Goal: Transaction & Acquisition: Purchase product/service

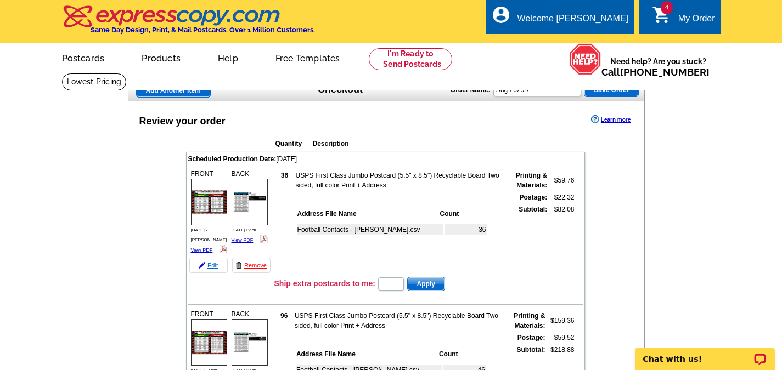
click at [210, 258] on link "Edit" at bounding box center [208, 265] width 38 height 15
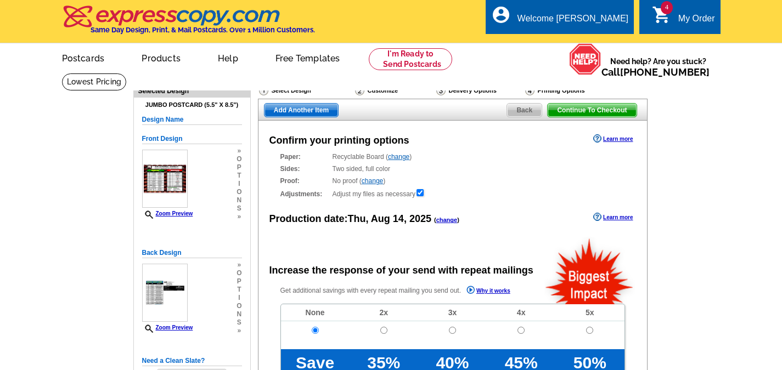
radio input "false"
click at [451, 220] on link "change" at bounding box center [446, 220] width 21 height 7
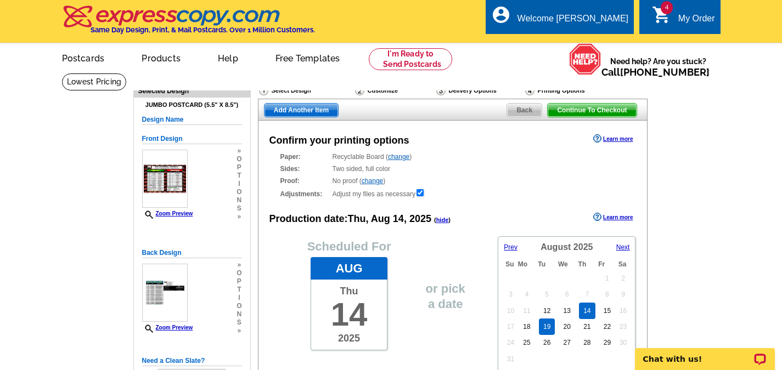
click at [547, 326] on link "19" at bounding box center [547, 327] width 16 height 16
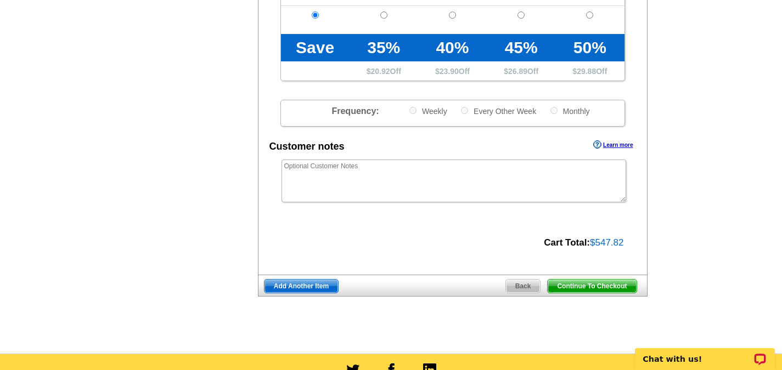
scroll to position [549, 0]
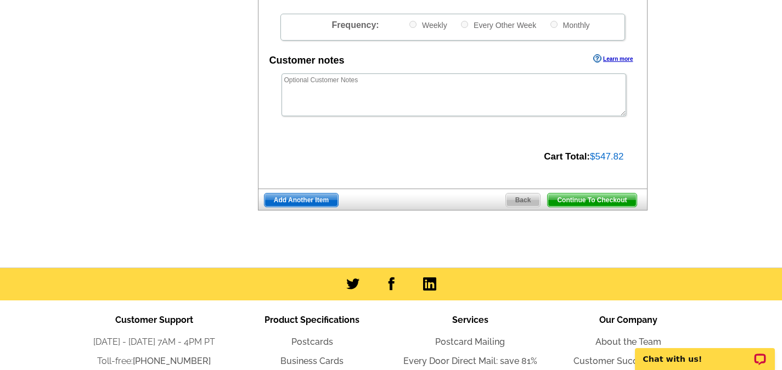
click at [605, 204] on span "Continue To Checkout" at bounding box center [591, 200] width 88 height 13
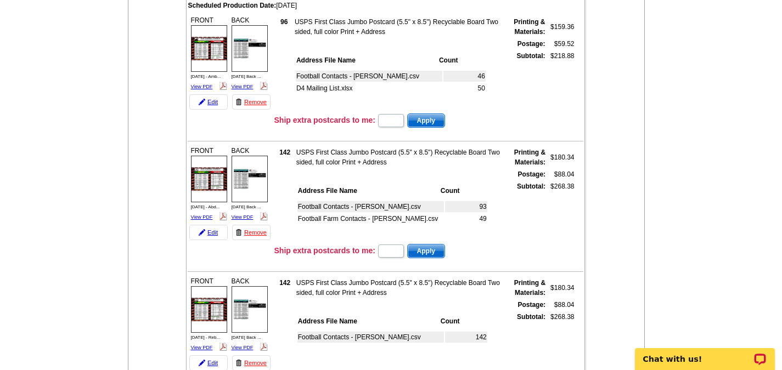
scroll to position [55, 0]
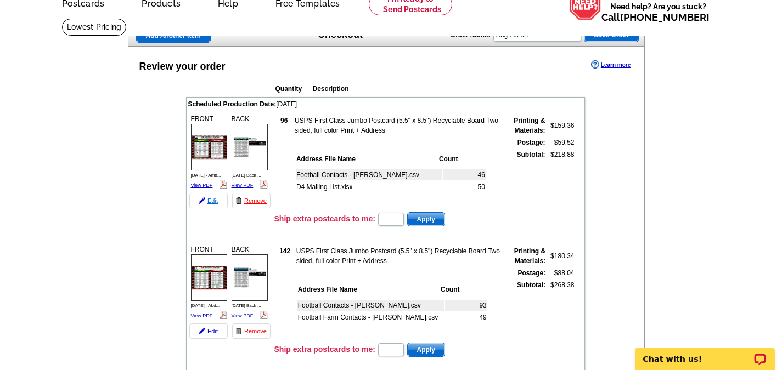
click at [211, 202] on link "Edit" at bounding box center [208, 200] width 38 height 15
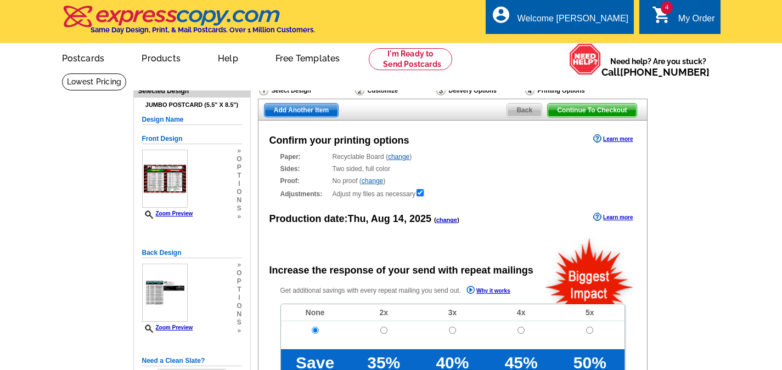
radio input "false"
click at [444, 221] on link "change" at bounding box center [446, 220] width 21 height 7
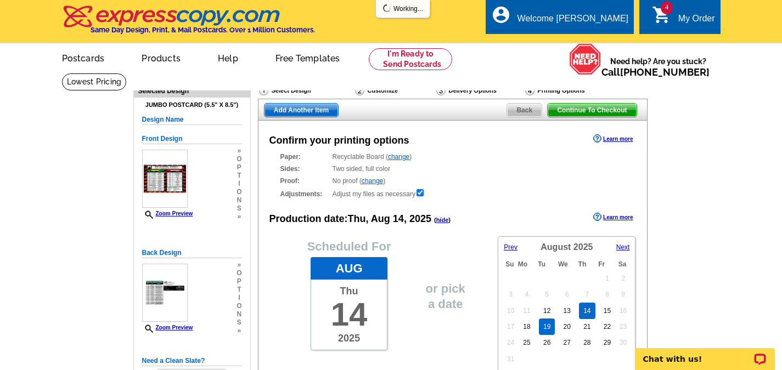
click at [543, 325] on link "19" at bounding box center [547, 327] width 16 height 16
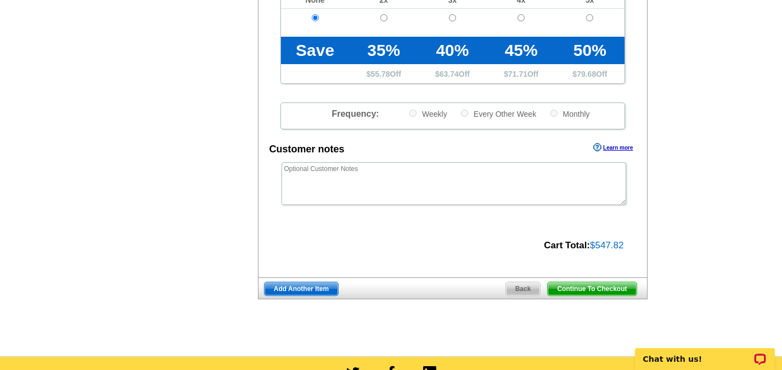
scroll to position [494, 0]
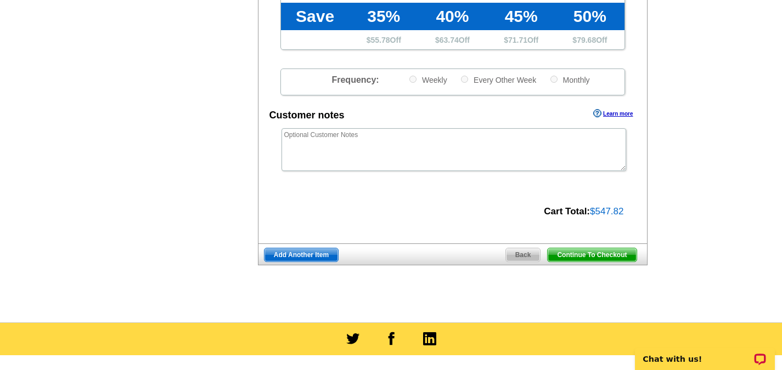
click at [589, 258] on span "Continue To Checkout" at bounding box center [591, 255] width 88 height 13
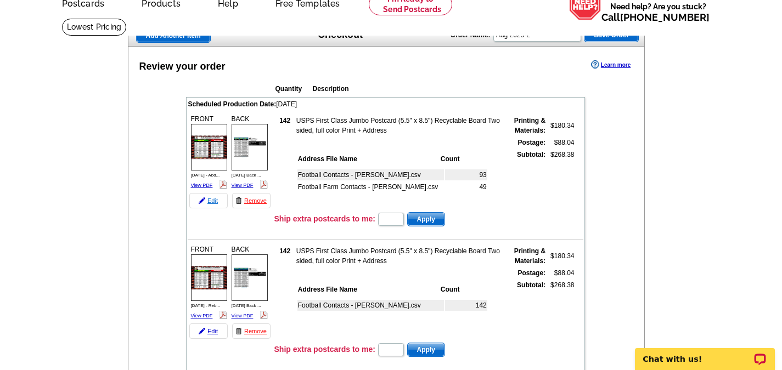
click at [210, 200] on link "Edit" at bounding box center [208, 200] width 38 height 15
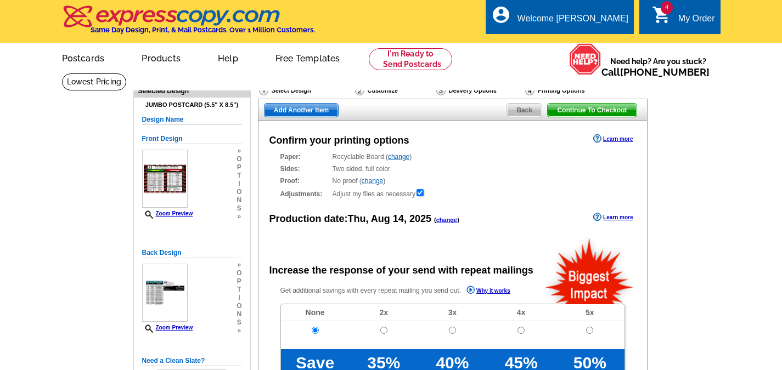
radio input "false"
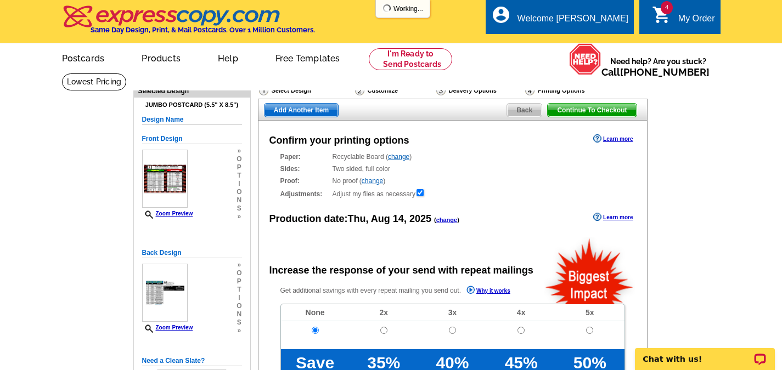
click at [449, 221] on link "change" at bounding box center [446, 220] width 21 height 7
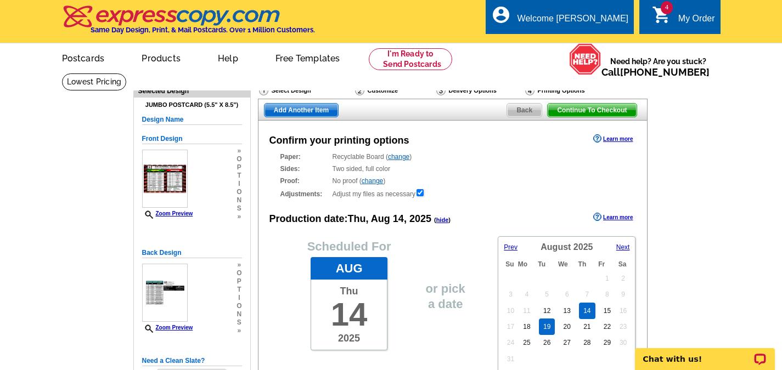
click at [547, 324] on link "19" at bounding box center [547, 327] width 16 height 16
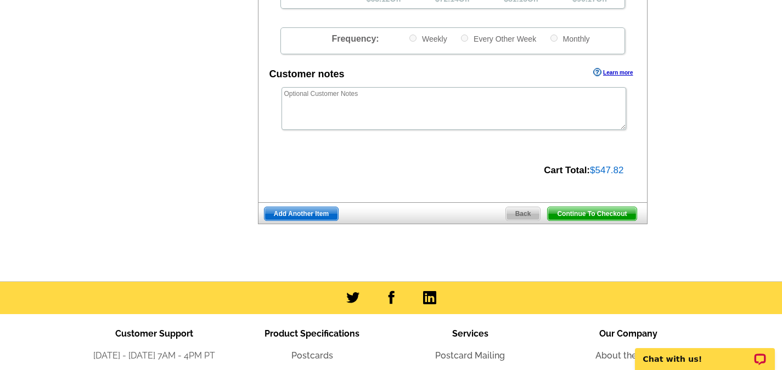
scroll to position [549, 0]
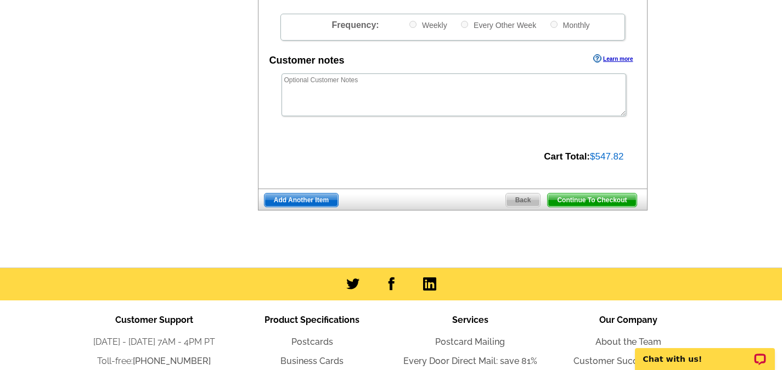
click at [604, 201] on span "Continue To Checkout" at bounding box center [591, 200] width 88 height 13
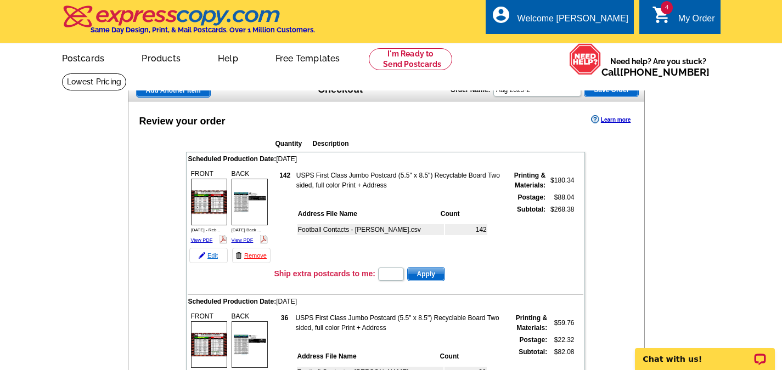
click at [213, 258] on link "Edit" at bounding box center [208, 255] width 38 height 15
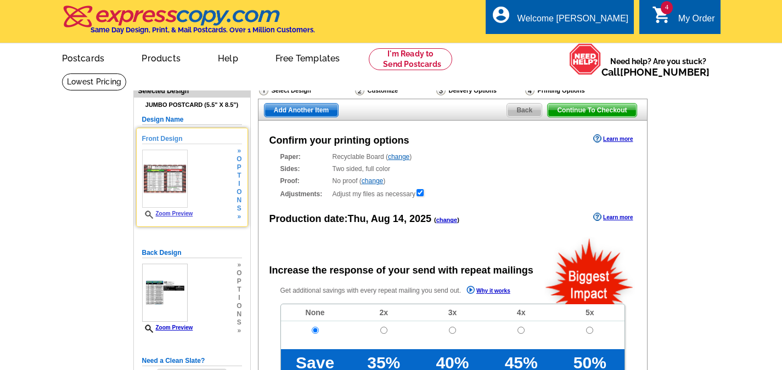
radio input "false"
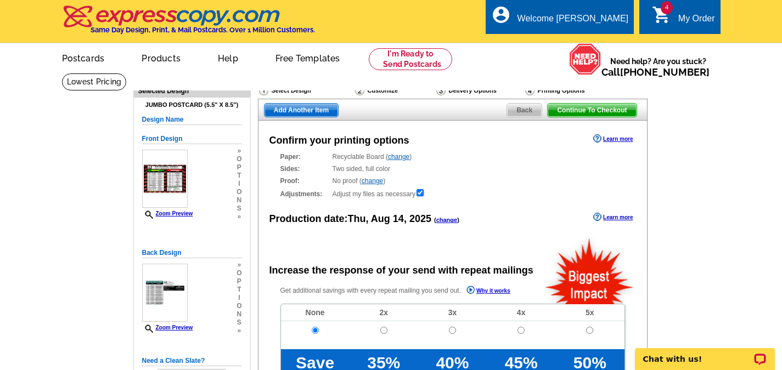
click at [452, 220] on link "change" at bounding box center [446, 220] width 21 height 7
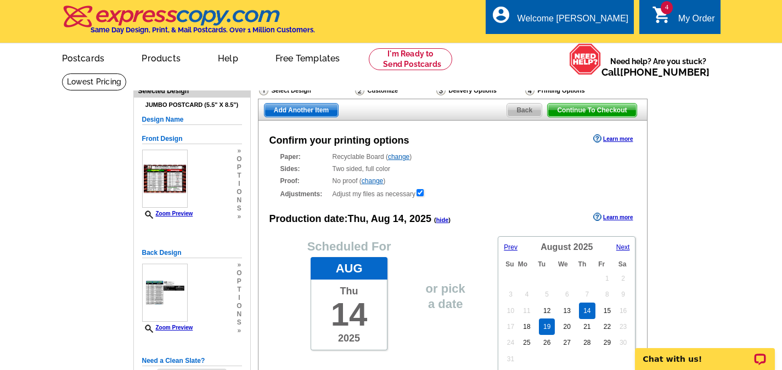
click at [546, 329] on link "19" at bounding box center [547, 327] width 16 height 16
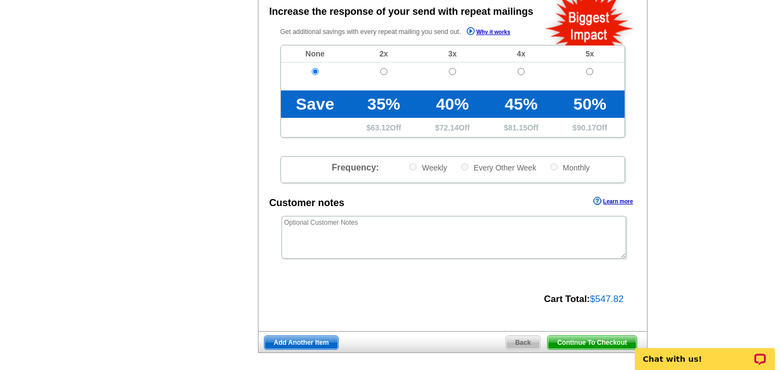
scroll to position [439, 0]
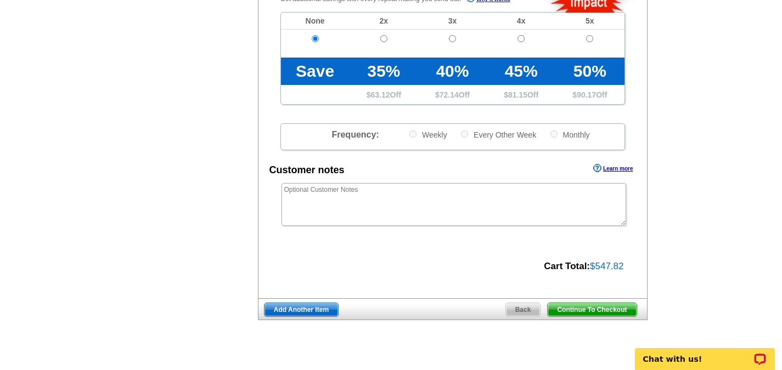
click at [600, 310] on span "Continue To Checkout" at bounding box center [591, 309] width 88 height 13
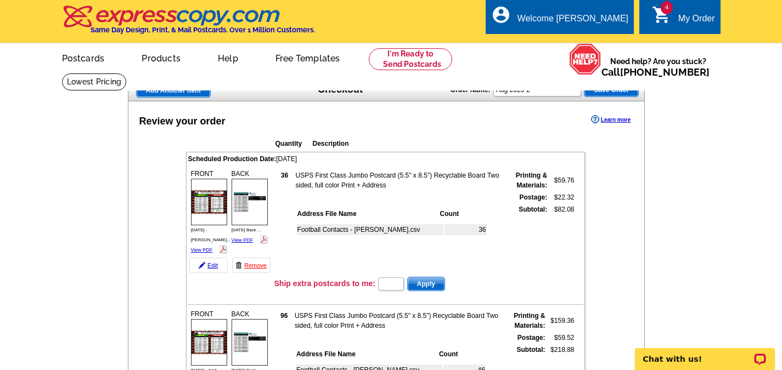
click at [620, 88] on span "Save Order" at bounding box center [611, 89] width 54 height 13
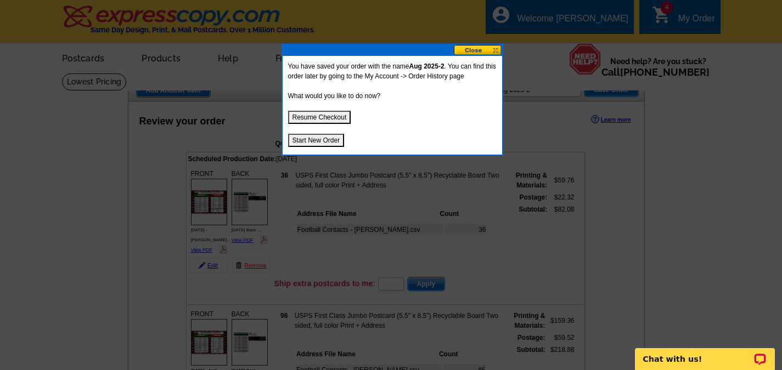
click at [326, 140] on button "Start New Order" at bounding box center [316, 140] width 57 height 13
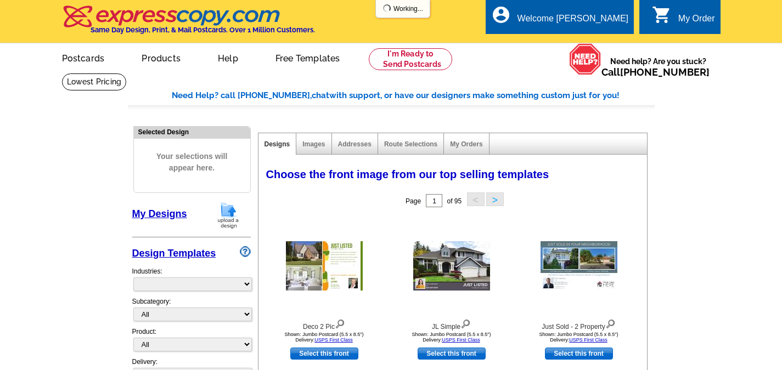
select select "785"
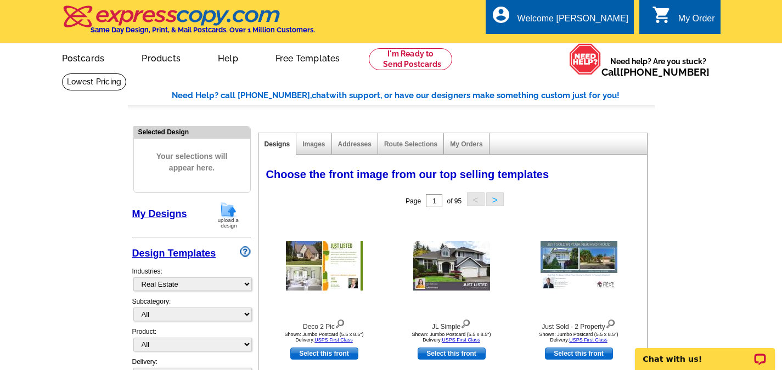
click at [222, 217] on img at bounding box center [228, 215] width 29 height 28
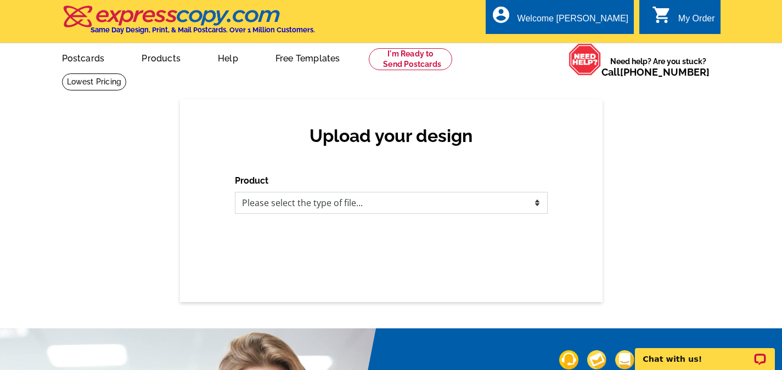
click at [537, 206] on select "Please select the type of file... Postcards Business Cards Letters and flyers G…" at bounding box center [391, 203] width 313 height 22
select select "1"
click at [235, 193] on select "Please select the type of file... Postcards Business Cards Letters and flyers G…" at bounding box center [391, 203] width 313 height 22
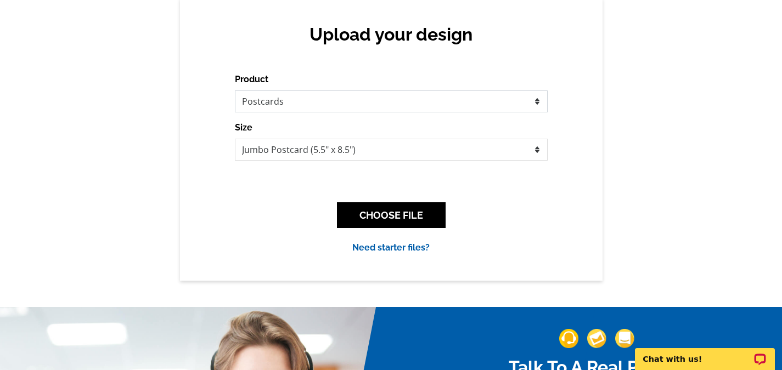
scroll to position [110, 0]
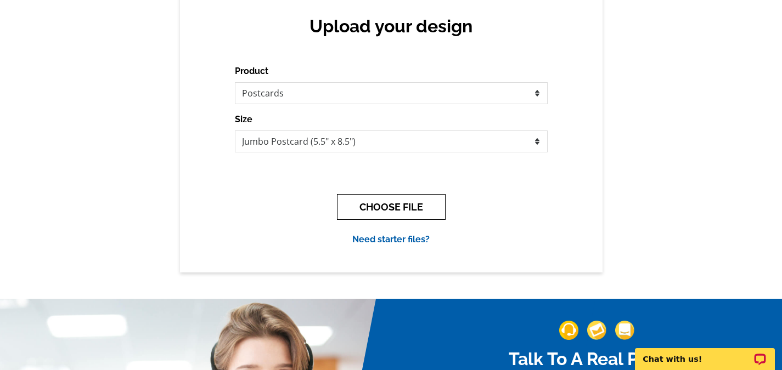
click at [414, 215] on button "CHOOSE FILE" at bounding box center [391, 207] width 109 height 26
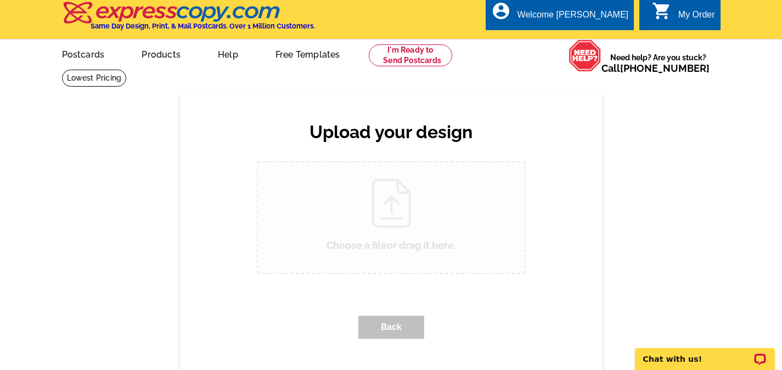
scroll to position [0, 0]
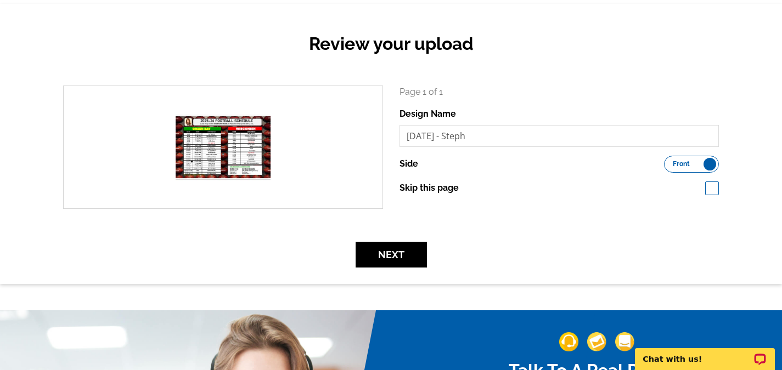
scroll to position [110, 0]
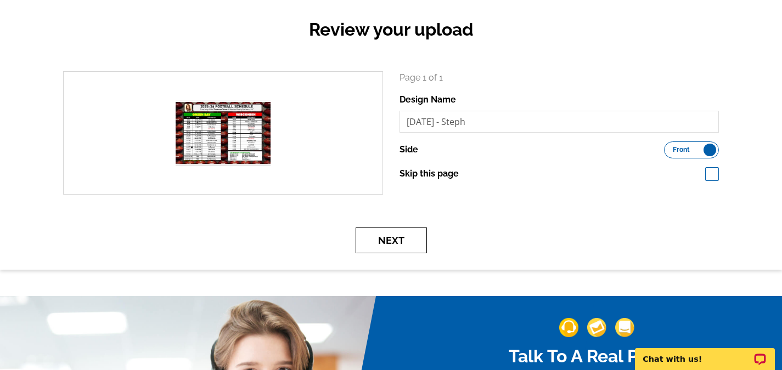
click at [407, 241] on button "Next" at bounding box center [390, 241] width 71 height 26
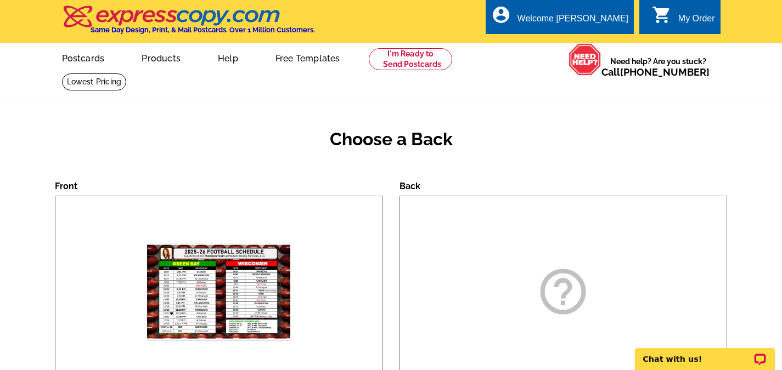
scroll to position [165, 0]
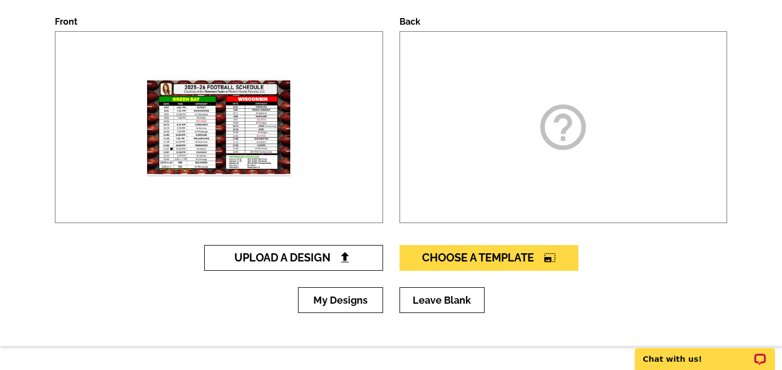
click at [309, 255] on span "Upload A Design" at bounding box center [293, 257] width 118 height 13
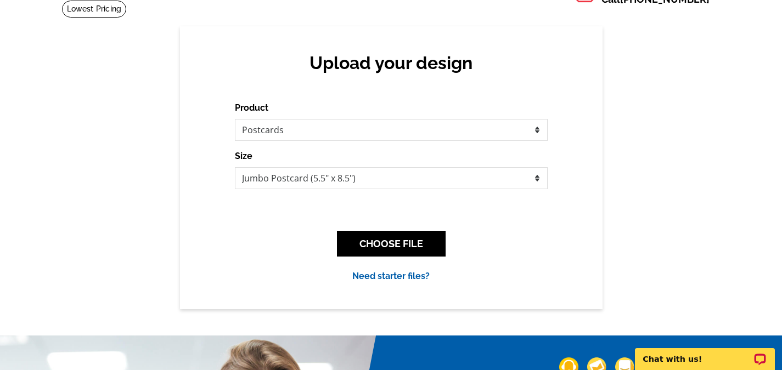
scroll to position [110, 0]
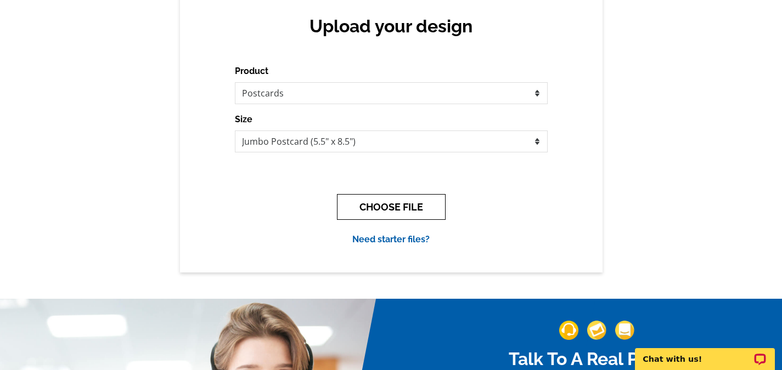
click at [380, 208] on button "CHOOSE FILE" at bounding box center [391, 207] width 109 height 26
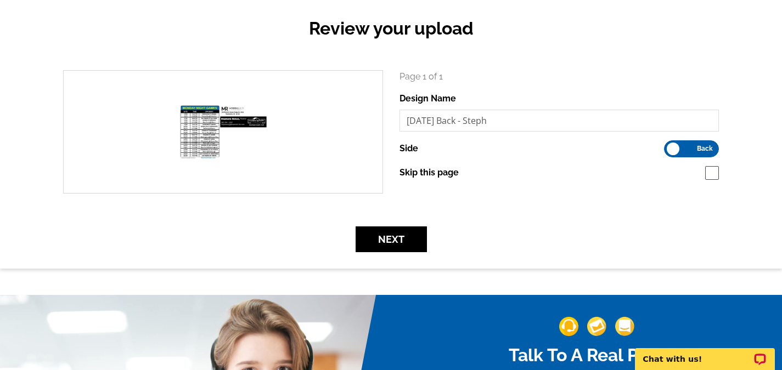
scroll to position [110, 0]
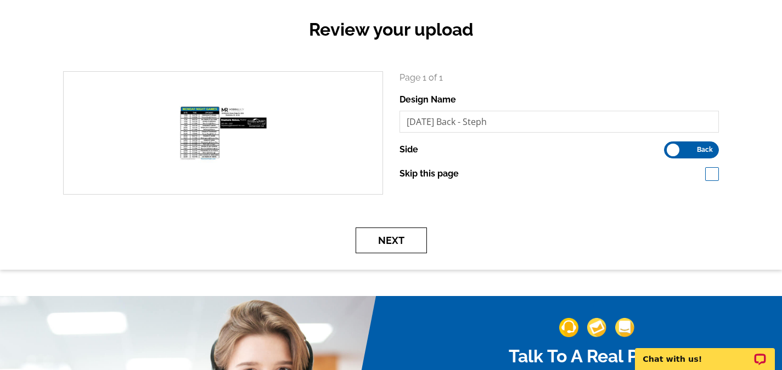
click at [403, 245] on button "Next" at bounding box center [390, 241] width 71 height 26
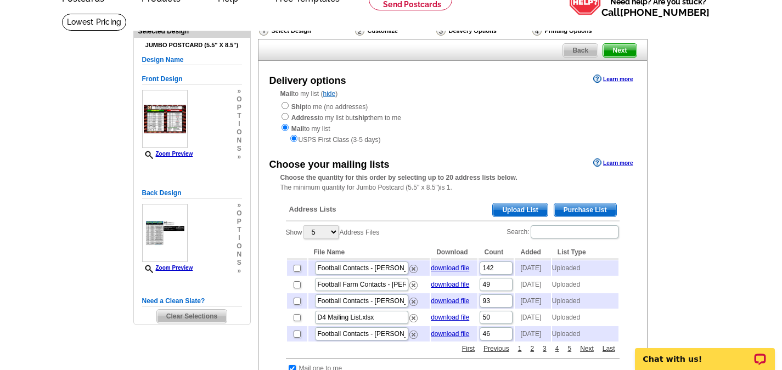
scroll to position [110, 0]
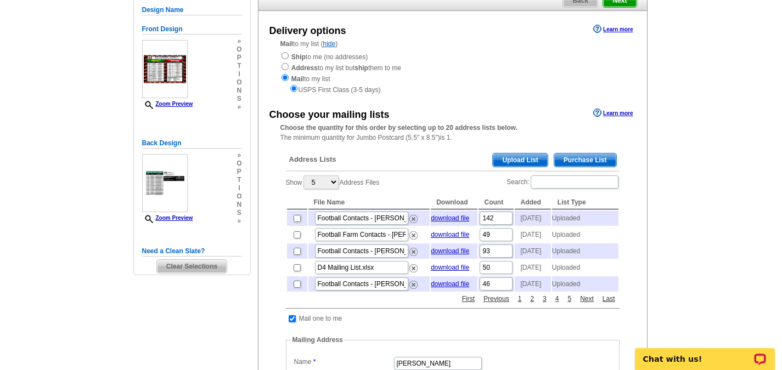
click at [523, 162] on span "Upload List" at bounding box center [520, 160] width 54 height 13
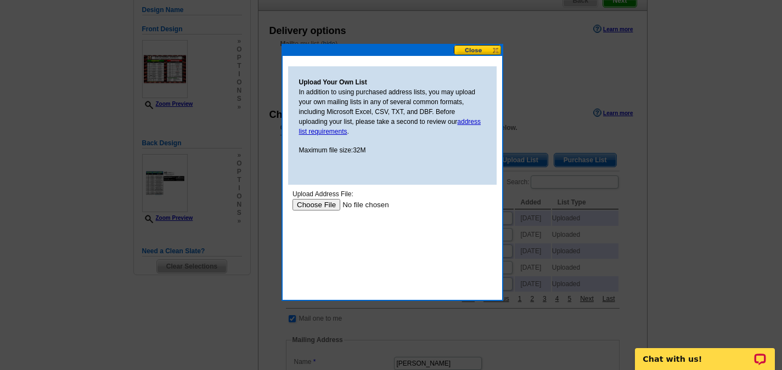
scroll to position [0, 0]
click at [318, 206] on input "file" at bounding box center [361, 205] width 139 height 12
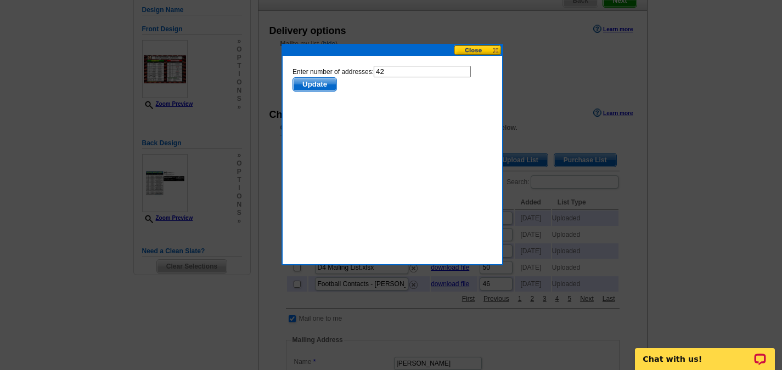
click at [393, 70] on input "42" at bounding box center [421, 72] width 97 height 12
type input "41"
click at [313, 86] on span "Update" at bounding box center [313, 84] width 43 height 13
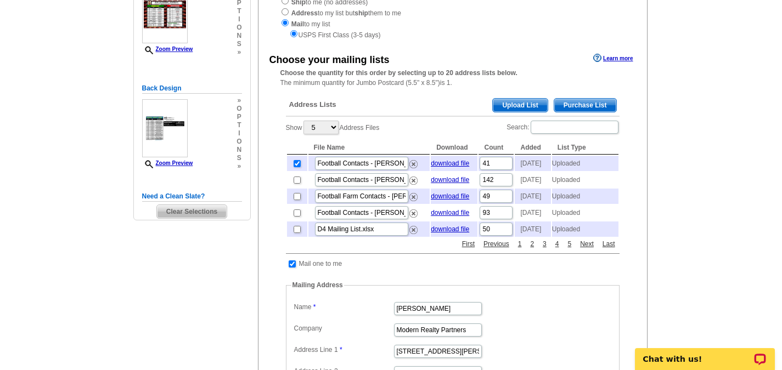
scroll to position [329, 0]
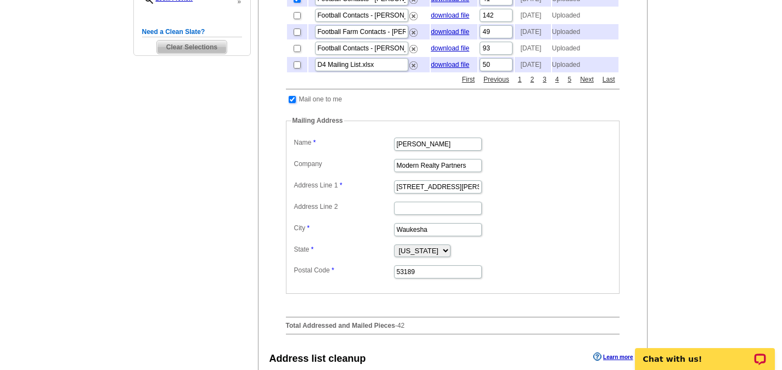
click at [291, 103] on input "checkbox" at bounding box center [292, 99] width 7 height 7
checkbox input "false"
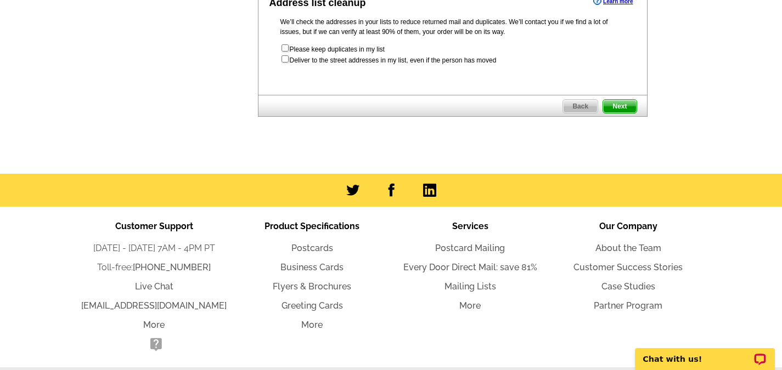
scroll to position [494, 0]
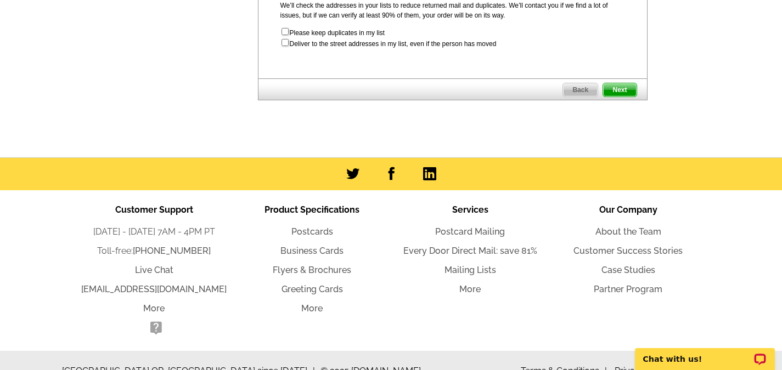
click at [620, 97] on span "Next" at bounding box center [619, 89] width 33 height 13
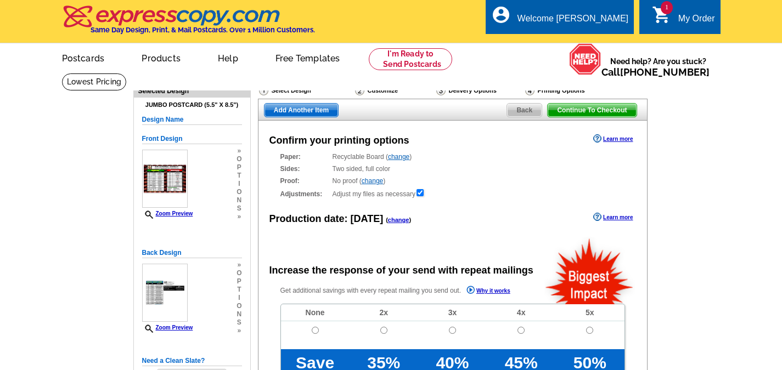
radio input "false"
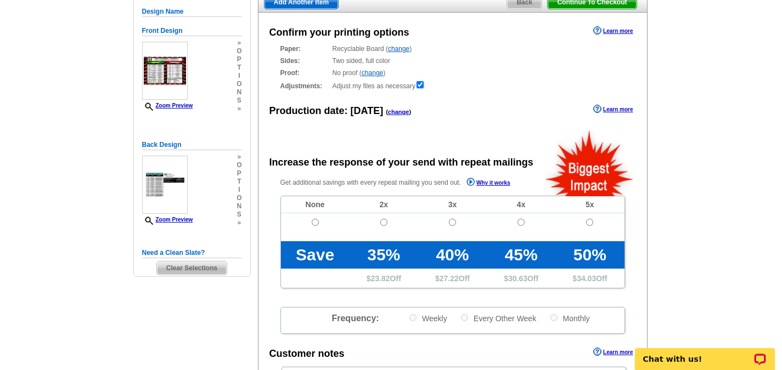
scroll to position [110, 0]
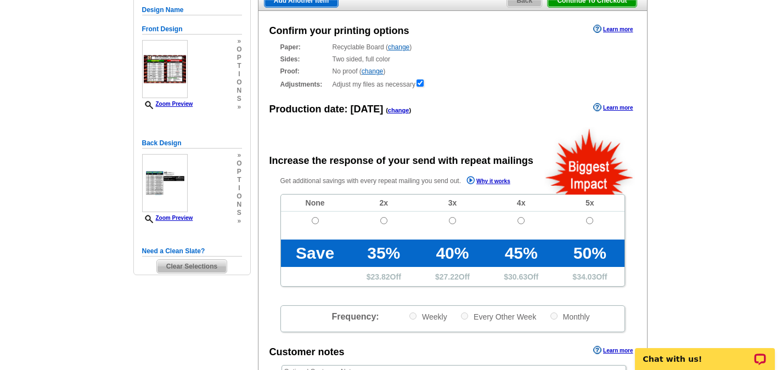
click at [394, 112] on link "change" at bounding box center [398, 110] width 21 height 7
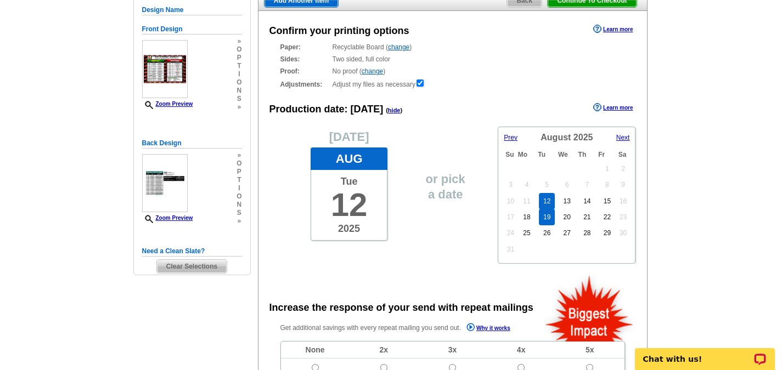
click at [543, 218] on link "19" at bounding box center [547, 217] width 16 height 16
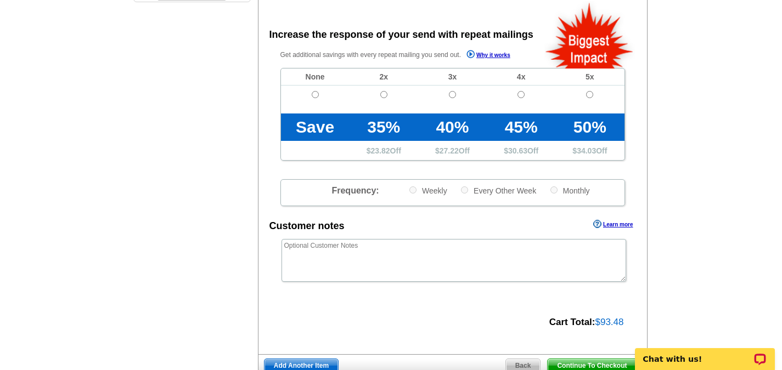
scroll to position [384, 0]
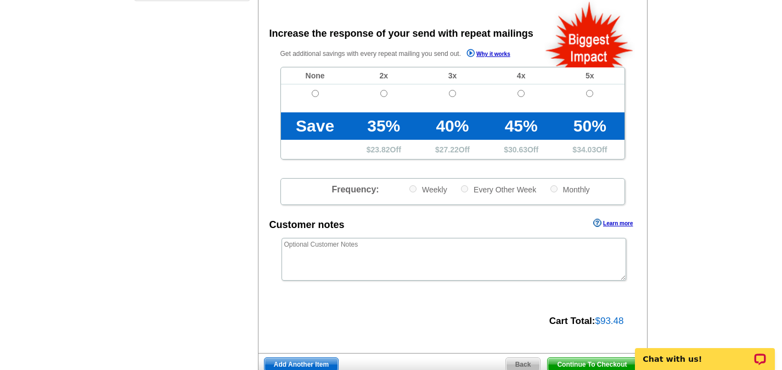
click at [319, 93] on td at bounding box center [315, 98] width 69 height 28
click at [318, 95] on input "radio" at bounding box center [315, 93] width 7 height 7
radio input "true"
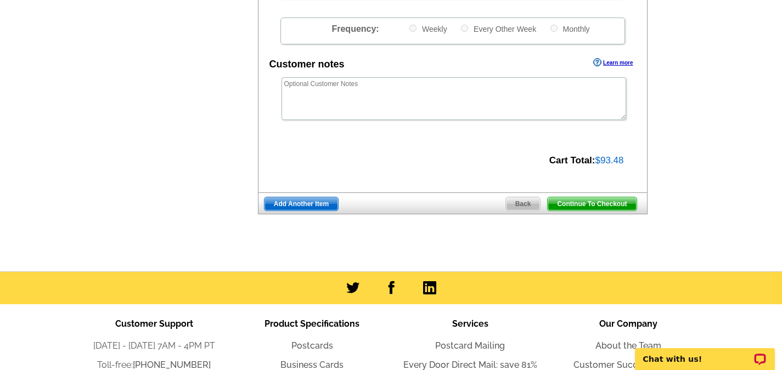
scroll to position [549, 0]
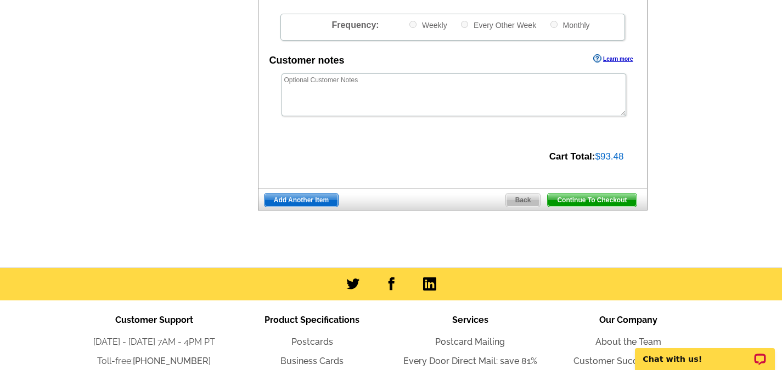
click at [606, 200] on span "Continue To Checkout" at bounding box center [591, 200] width 88 height 13
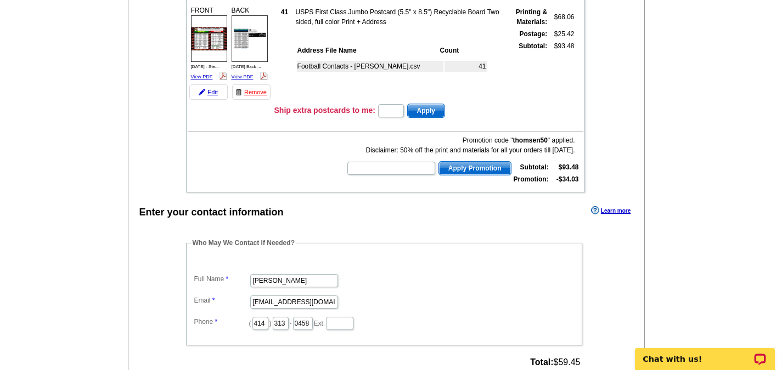
scroll to position [165, 0]
